Goal: Transaction & Acquisition: Purchase product/service

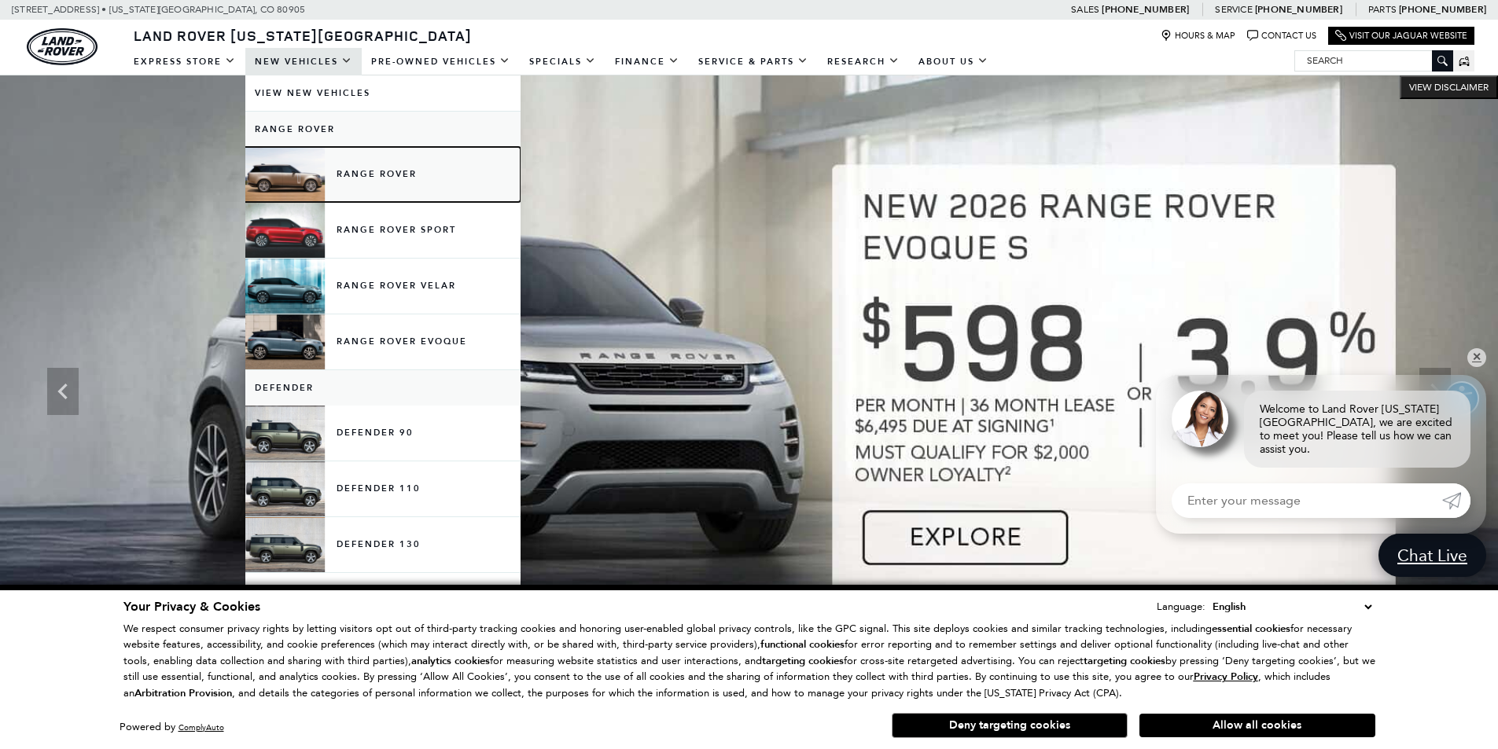
click at [370, 175] on link "Range Rover" at bounding box center [382, 174] width 275 height 55
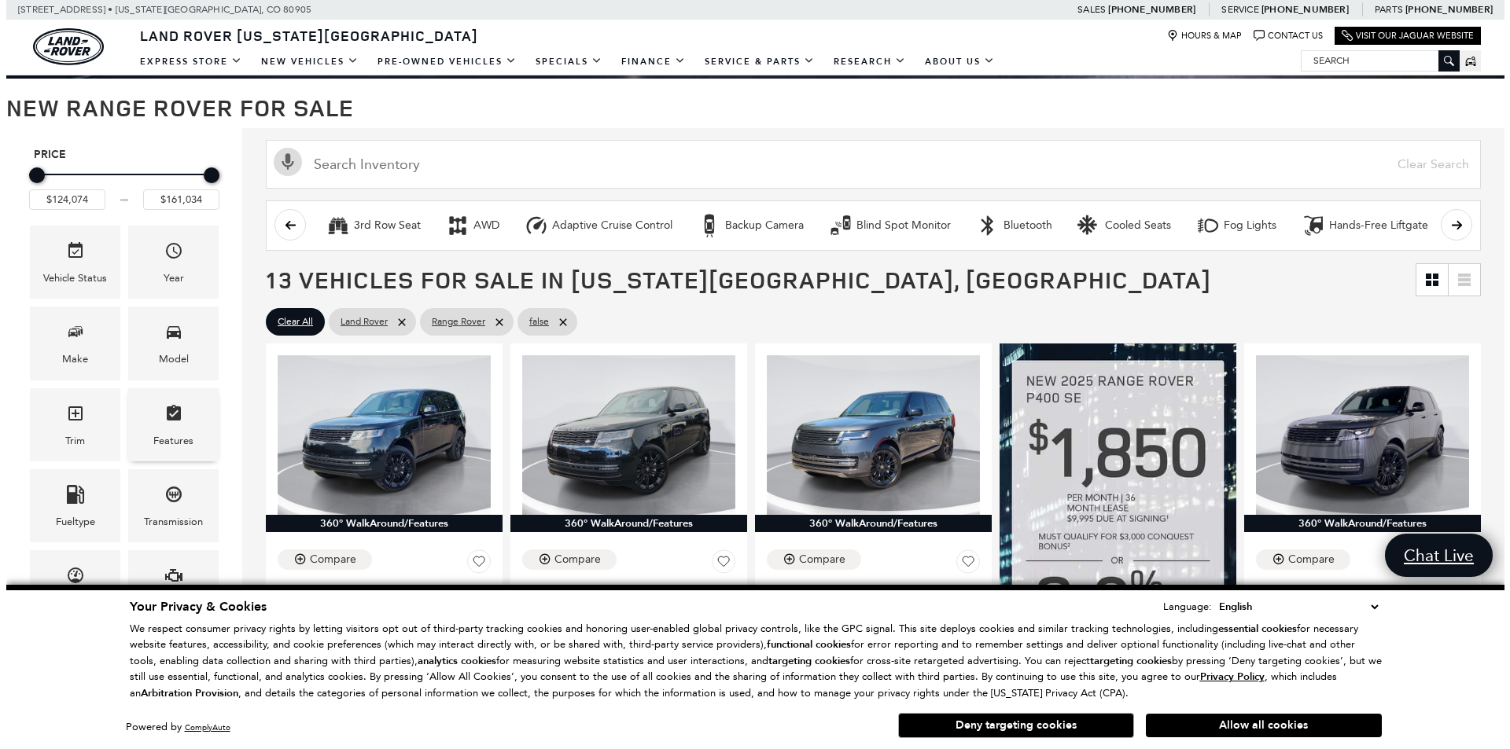
scroll to position [315, 0]
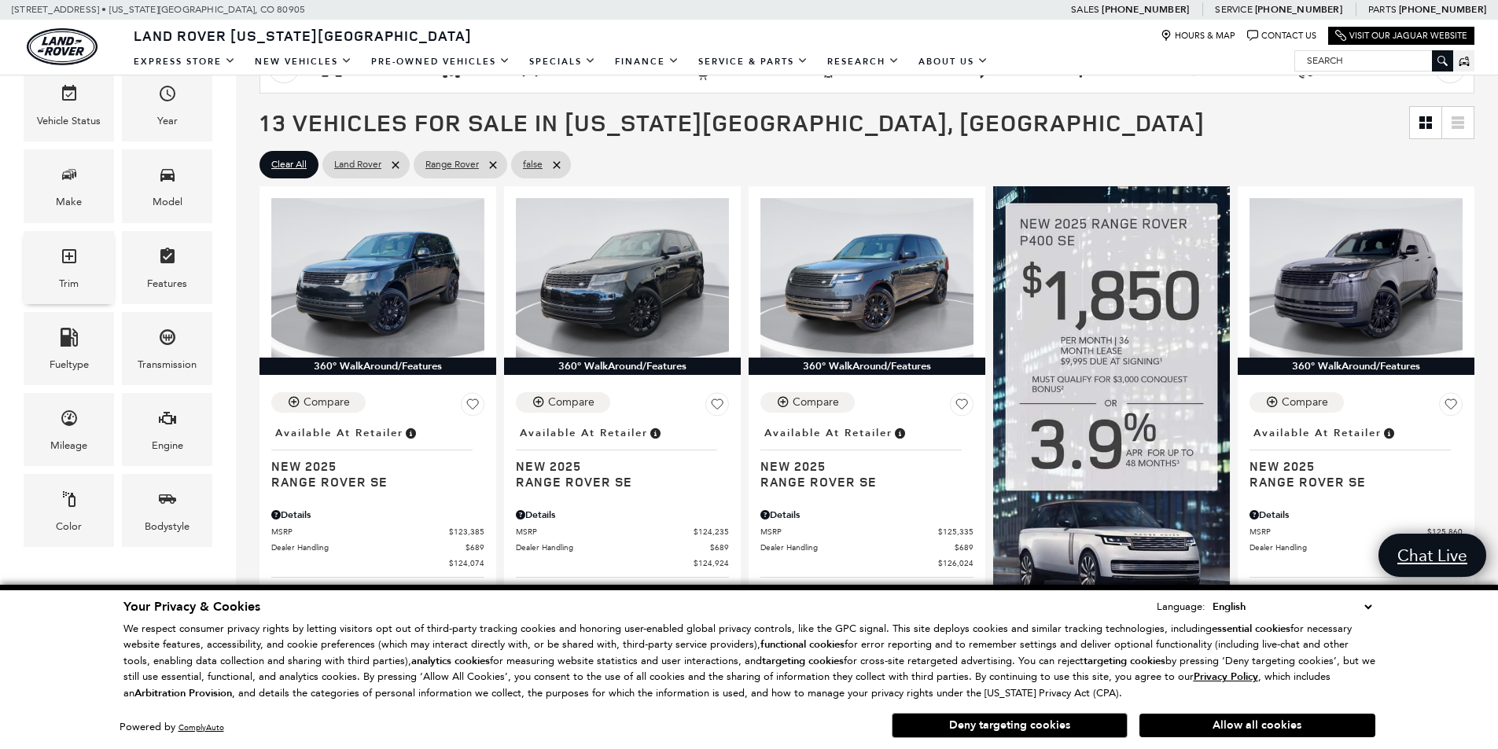
click at [87, 269] on div "Trim" at bounding box center [69, 267] width 90 height 73
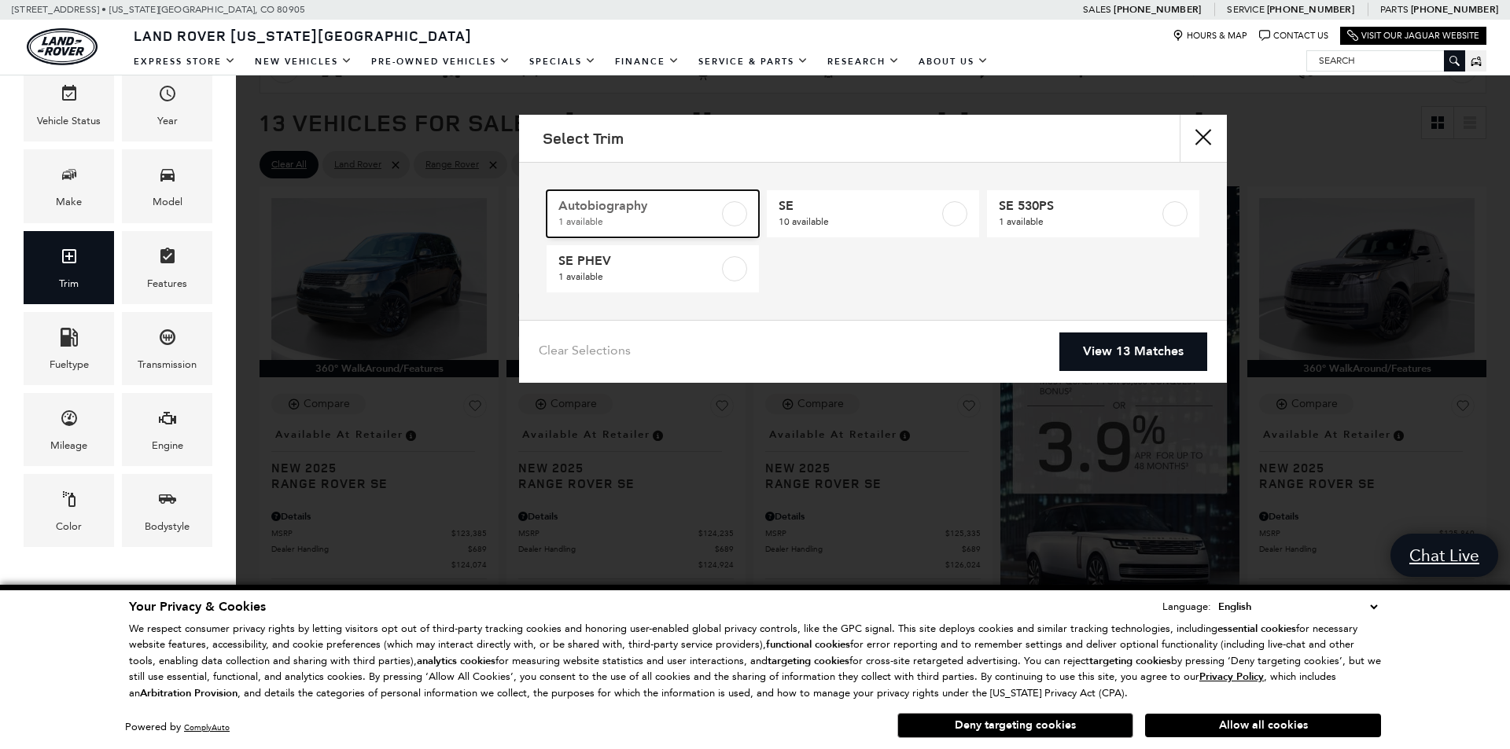
click at [661, 216] on span "1 available" at bounding box center [638, 222] width 160 height 16
type input "$156,654"
checkbox input "true"
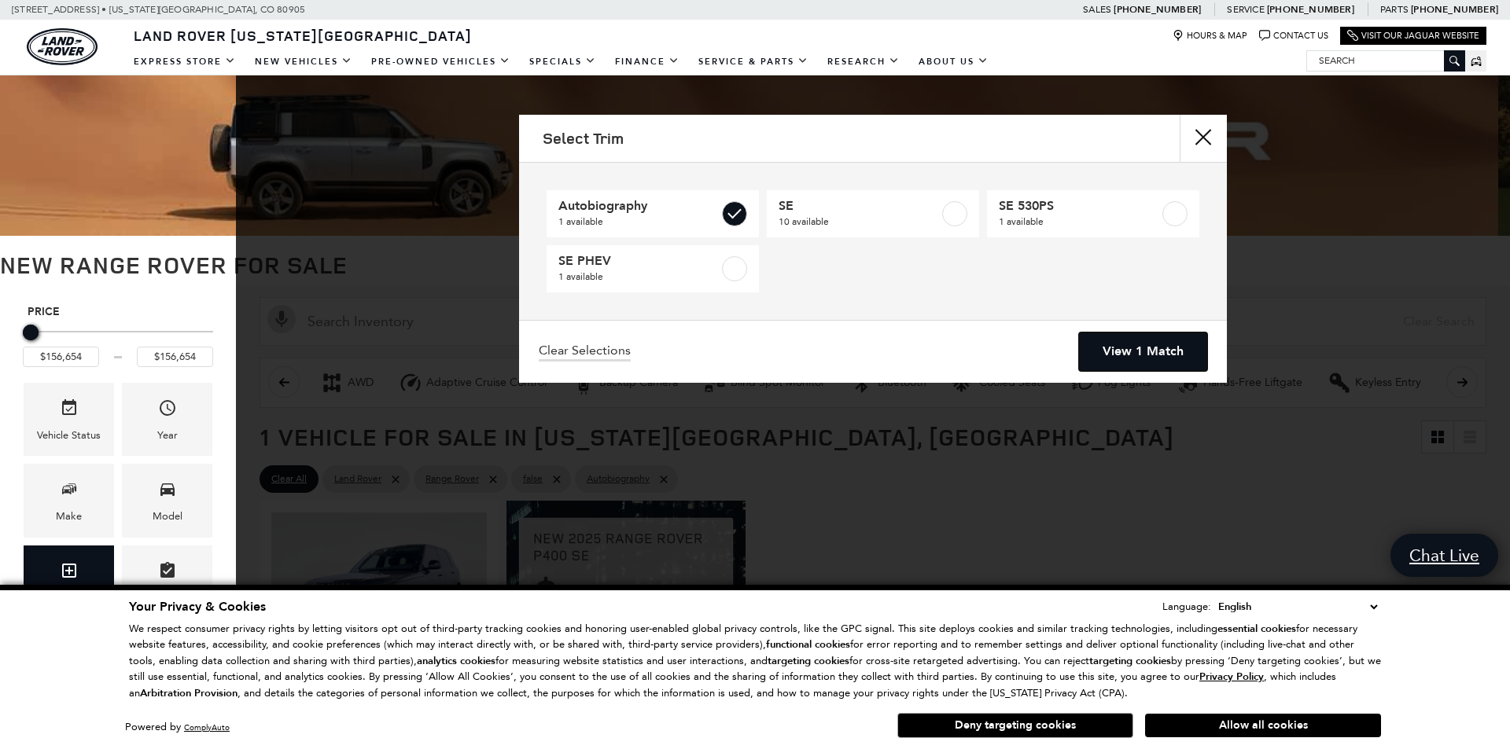
click at [1176, 368] on link "View 1 Match" at bounding box center [1143, 352] width 128 height 39
